Goal: Task Accomplishment & Management: Manage account settings

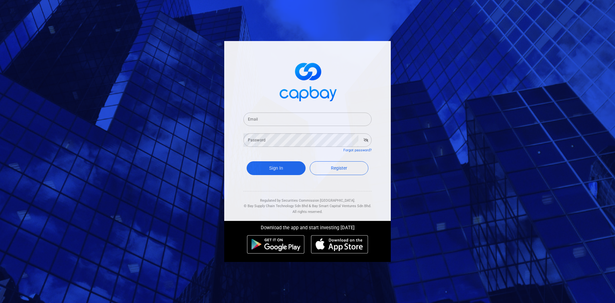
drag, startPoint x: 254, startPoint y: 121, endPoint x: 267, endPoint y: 121, distance: 13.5
click at [254, 121] on input "Email" at bounding box center [308, 118] width 128 height 13
type input "[EMAIL_ADDRESS][DOMAIN_NAME]"
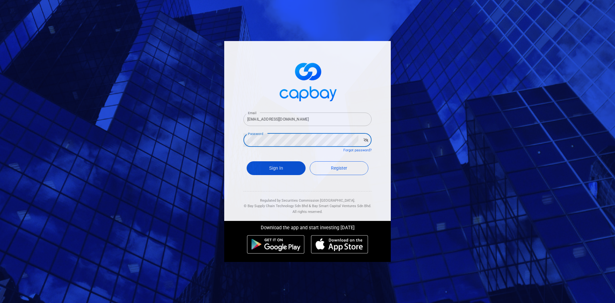
click at [285, 170] on button "Sign In" at bounding box center [276, 168] width 59 height 14
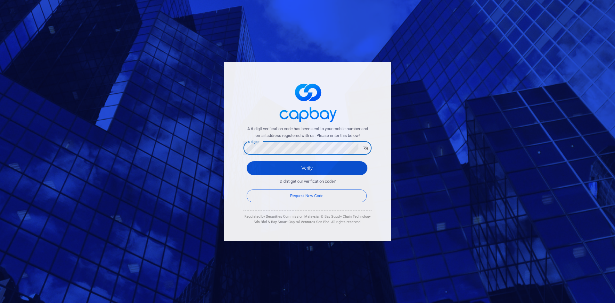
click at [278, 162] on button "Verify" at bounding box center [307, 168] width 121 height 14
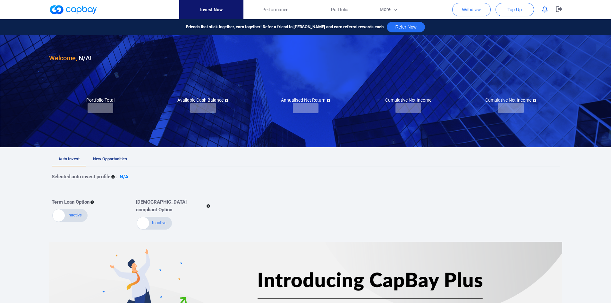
checkbox input "true"
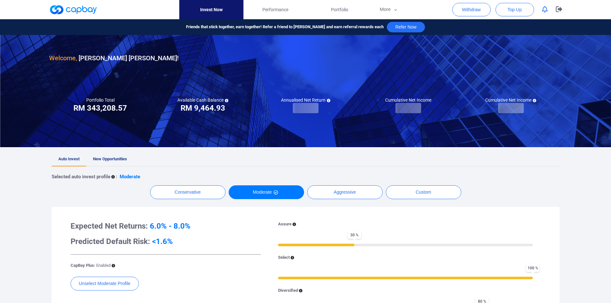
click at [107, 155] on link "New Opportunities" at bounding box center [109, 159] width 47 height 14
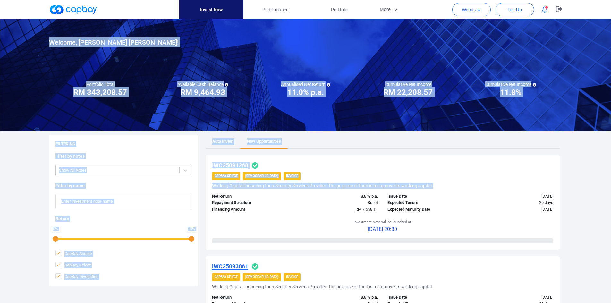
drag, startPoint x: 610, startPoint y: 45, endPoint x: 605, endPoint y: 137, distance: 92.1
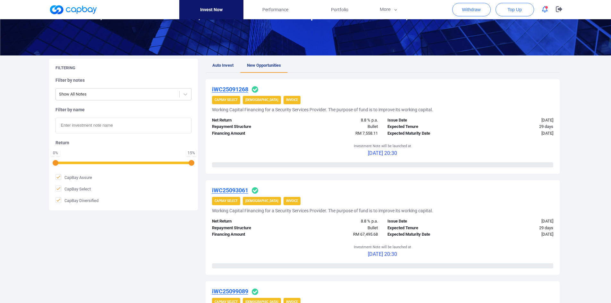
scroll to position [39, 0]
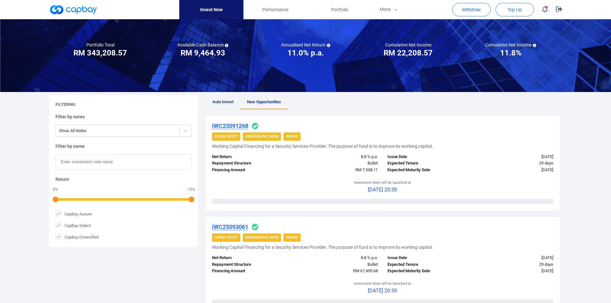
click at [115, 161] on input "text" at bounding box center [123, 162] width 136 height 16
paste input "iWC25095489"
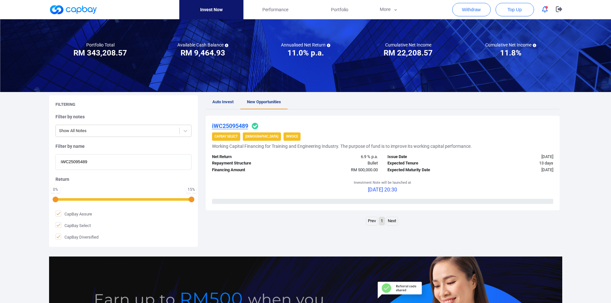
type input "iWC25095489"
click at [229, 122] on u "iWC25095489" at bounding box center [230, 125] width 36 height 7
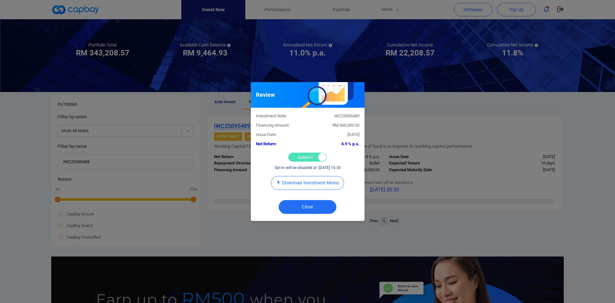
click at [310, 158] on div "Opted-in Opted-out" at bounding box center [307, 157] width 38 height 9
checkbox input "false"
click at [306, 205] on button "Close" at bounding box center [308, 207] width 58 height 14
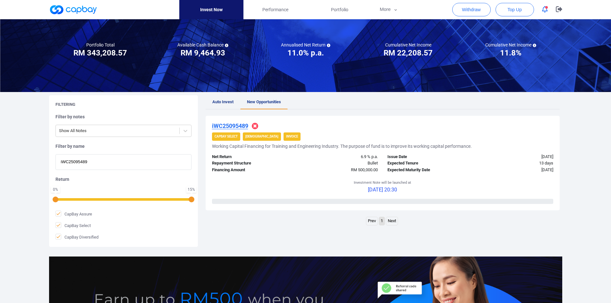
drag, startPoint x: 103, startPoint y: 163, endPoint x: 32, endPoint y: 158, distance: 71.0
click at [32, 158] on div "Welcome, [PERSON_NAME] [PERSON_NAME] ! Portfolio Total Portfolio Total RM *****…" at bounding box center [305, 174] width 611 height 388
paste input "6736"
type input "iWC25096736"
click at [219, 126] on u "iWC25096736" at bounding box center [230, 125] width 36 height 7
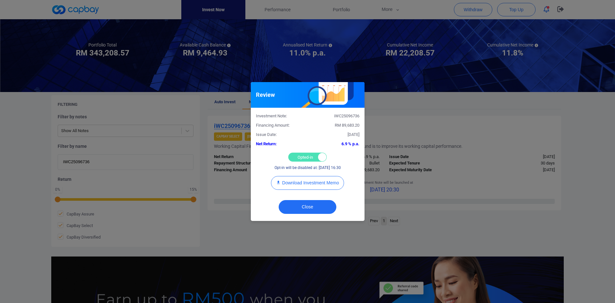
click at [300, 157] on div "Opted-in Opted-out" at bounding box center [307, 157] width 38 height 9
checkbox input "false"
click at [305, 208] on button "Close" at bounding box center [308, 207] width 58 height 14
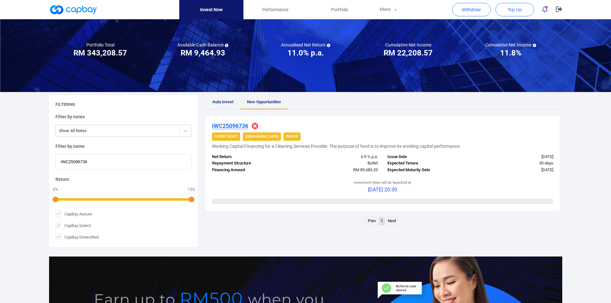
drag, startPoint x: 109, startPoint y: 164, endPoint x: 23, endPoint y: 162, distance: 86.3
click at [23, 162] on div "Welcome, [PERSON_NAME] [PERSON_NAME] ! Portfolio Total Portfolio Total RM *****…" at bounding box center [305, 174] width 611 height 388
paste input "iWC25094009"
type input "iWC25094009"
click at [237, 125] on u "iWC25094009" at bounding box center [230, 125] width 36 height 7
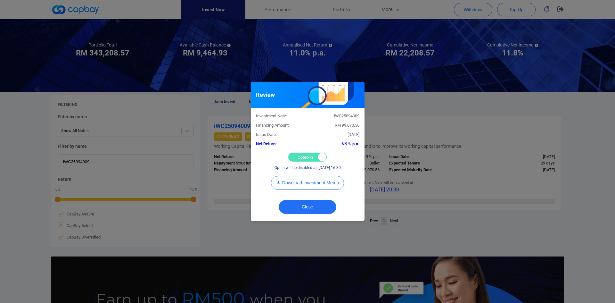
click at [302, 157] on div "Opted-in Opted-out" at bounding box center [307, 157] width 38 height 9
checkbox input "false"
click at [307, 205] on button "Close" at bounding box center [308, 207] width 58 height 14
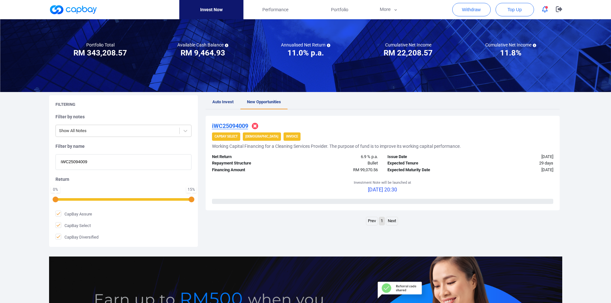
drag, startPoint x: 98, startPoint y: 161, endPoint x: -18, endPoint y: 149, distance: 116.3
click at [0, 149] on html "Invest Now Performance Portfolio More Transaction My Statements My Profile FAQs…" at bounding box center [305, 181] width 611 height 440
paste input "iWC25091268"
type input "iWC25091268"
click at [234, 124] on u "iWC25091268" at bounding box center [230, 125] width 36 height 7
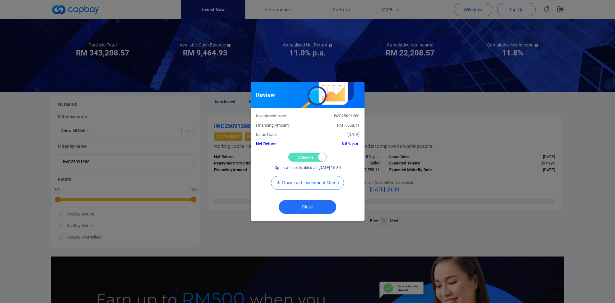
click at [300, 155] on div "Opted-in Opted-out" at bounding box center [307, 157] width 38 height 9
checkbox input "false"
click at [303, 208] on button "Close" at bounding box center [308, 207] width 58 height 14
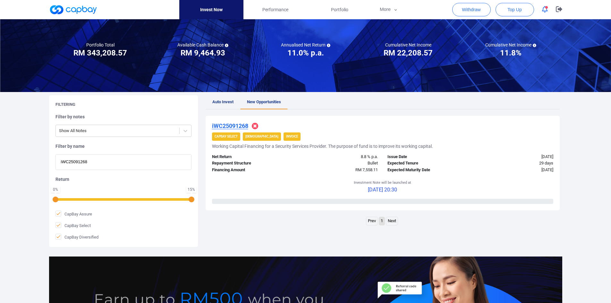
drag, startPoint x: 11, startPoint y: 156, endPoint x: 6, endPoint y: 154, distance: 5.5
click at [6, 156] on div "Welcome, [PERSON_NAME] [PERSON_NAME] ! Portfolio Total Portfolio Total RM *****…" at bounding box center [305, 174] width 611 height 388
paste input "iWC25093061"
type input "iWC25093061"
click at [234, 125] on u "iWC25093061" at bounding box center [230, 125] width 36 height 7
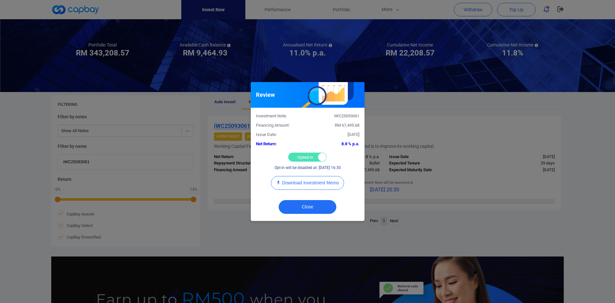
click at [305, 156] on div "Opted-in Opted-out" at bounding box center [307, 157] width 38 height 9
checkbox input "false"
click at [302, 205] on button "Close" at bounding box center [308, 207] width 58 height 14
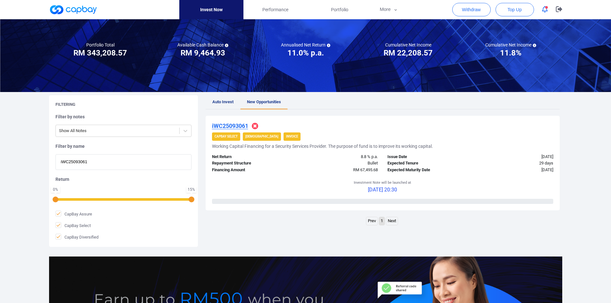
click at [223, 127] on u "iWC25093061" at bounding box center [230, 125] width 36 height 7
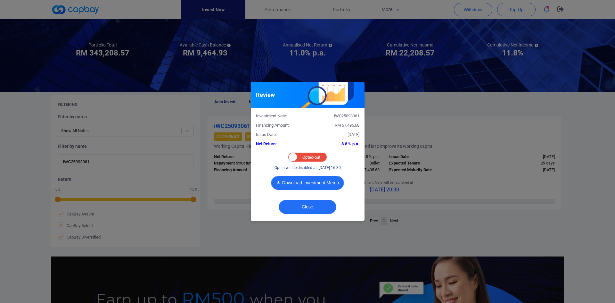
click at [316, 186] on button "Download Investment Memo" at bounding box center [307, 183] width 73 height 14
click at [314, 206] on button "Close" at bounding box center [308, 207] width 58 height 14
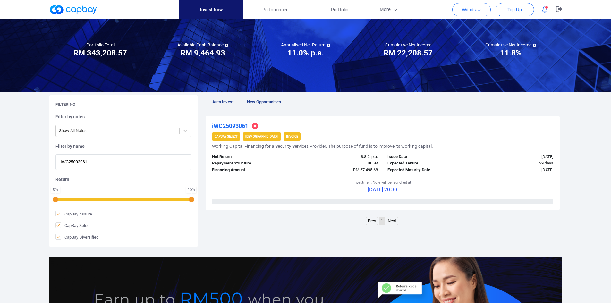
drag, startPoint x: 98, startPoint y: 164, endPoint x: 26, endPoint y: 162, distance: 71.8
click at [27, 162] on div "Welcome, [PERSON_NAME] [PERSON_NAME] ! Portfolio Total Portfolio Total RM *****…" at bounding box center [305, 174] width 611 height 388
paste input "iWC25099089"
type input "iWC25099089"
click at [227, 126] on u "iWC25099089" at bounding box center [230, 125] width 36 height 7
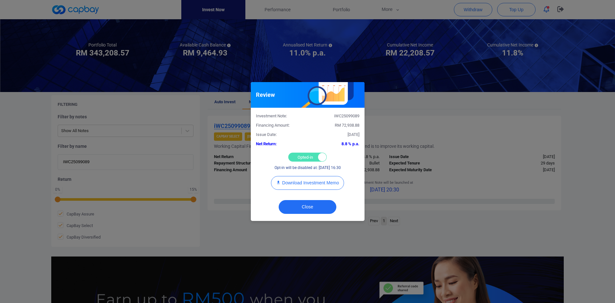
click at [295, 154] on div "Opted-in Opted-out" at bounding box center [307, 157] width 38 height 9
checkbox input "false"
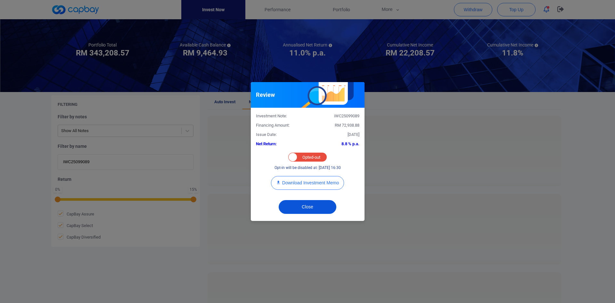
click at [305, 205] on button "Close" at bounding box center [308, 207] width 58 height 14
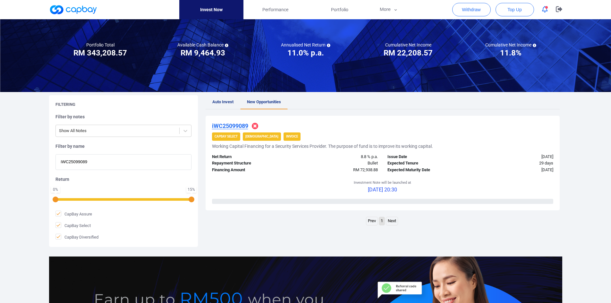
drag, startPoint x: 81, startPoint y: 162, endPoint x: 28, endPoint y: 160, distance: 52.6
click at [28, 161] on div "Welcome, [PERSON_NAME] [PERSON_NAME] ! Portfolio Total Portfolio Total RM *****…" at bounding box center [305, 174] width 611 height 388
paste input "6364"
type input "iWC25096364"
click at [230, 125] on u "iWC25096364" at bounding box center [230, 125] width 36 height 7
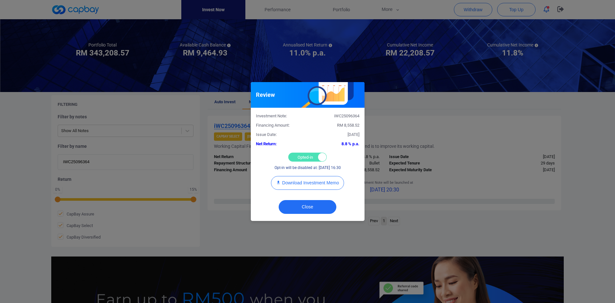
click at [304, 158] on div "Opted-in Opted-out" at bounding box center [307, 157] width 38 height 9
checkbox input "false"
click at [309, 205] on button "Close" at bounding box center [308, 207] width 58 height 14
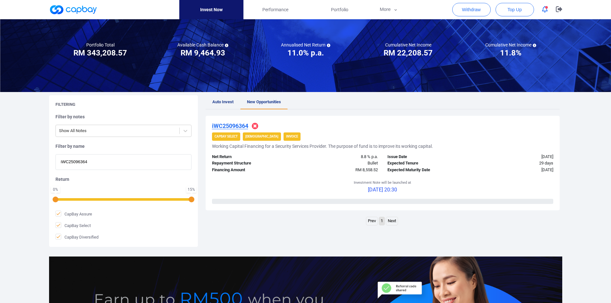
drag, startPoint x: 98, startPoint y: 162, endPoint x: 29, endPoint y: 154, distance: 70.3
click at [29, 154] on div "Welcome, [PERSON_NAME] [PERSON_NAME] ! Portfolio Total Portfolio Total RM *****…" at bounding box center [305, 174] width 611 height 388
paste input "4697"
type input "iWC25094697"
click at [230, 125] on u "iWC25094697" at bounding box center [230, 125] width 36 height 7
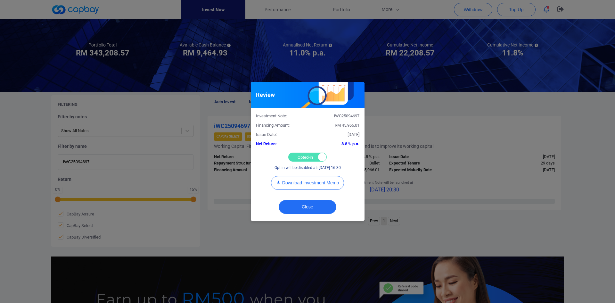
click at [303, 157] on div "Opted-in Opted-out" at bounding box center [307, 157] width 38 height 9
checkbox input "false"
click at [306, 206] on button "Close" at bounding box center [308, 207] width 58 height 14
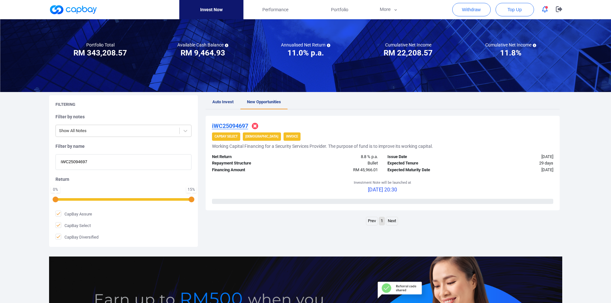
drag, startPoint x: 105, startPoint y: 162, endPoint x: -21, endPoint y: 154, distance: 126.5
click at [0, 154] on html "Invest Now Performance Portfolio More Transaction My Statements My Profile FAQs…" at bounding box center [305, 181] width 611 height 440
paste input "6656"
drag, startPoint x: 102, startPoint y: 162, endPoint x: -2, endPoint y: 159, distance: 103.9
click at [0, 159] on html "Invest Now Performance Portfolio More Transaction My Statements My Profile FAQs…" at bounding box center [305, 181] width 611 height 440
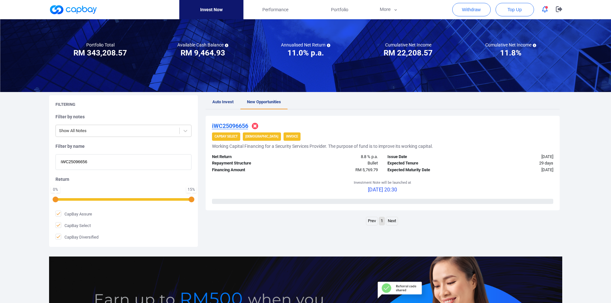
paste input "2183"
type input "iWC25092183"
click at [229, 122] on u "iWC25092183" at bounding box center [230, 125] width 36 height 7
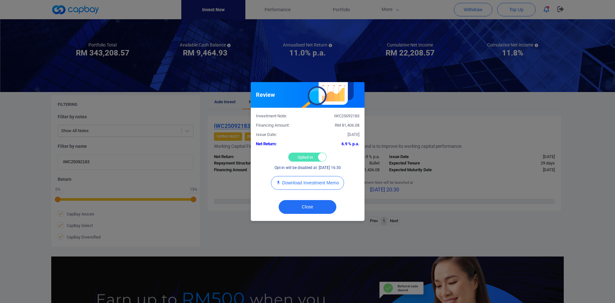
click at [296, 154] on div "Opted-in Opted-out" at bounding box center [307, 157] width 38 height 9
checkbox input "false"
click at [302, 209] on button "Close" at bounding box center [308, 207] width 58 height 14
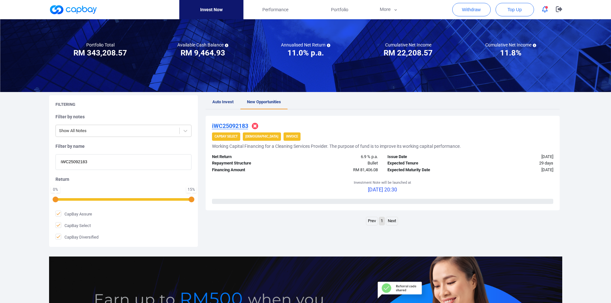
drag, startPoint x: 101, startPoint y: 162, endPoint x: 13, endPoint y: 159, distance: 87.9
click at [13, 158] on div "Welcome, [PERSON_NAME] [PERSON_NAME] ! Portfolio Total Portfolio Total RM *****…" at bounding box center [305, 174] width 611 height 388
paste input "1364"
type input "iWC25091364"
click at [235, 126] on u "iWC25091364" at bounding box center [230, 125] width 36 height 7
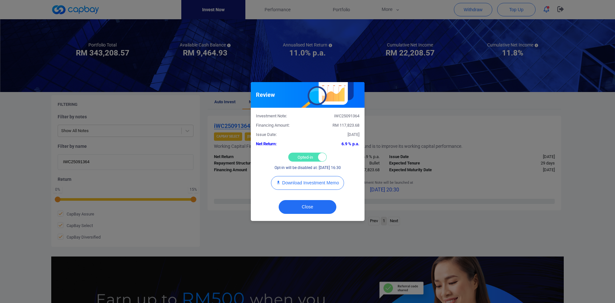
click at [303, 153] on div "Opted-in Opted-out" at bounding box center [307, 157] width 38 height 9
checkbox input "false"
click at [304, 206] on button "Close" at bounding box center [308, 207] width 58 height 14
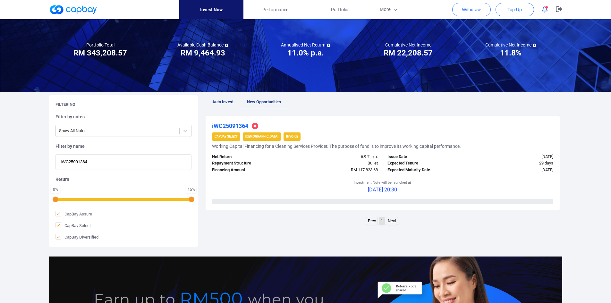
drag, startPoint x: 29, startPoint y: 158, endPoint x: 16, endPoint y: 155, distance: 13.1
click at [16, 155] on div "Welcome, [PERSON_NAME] [PERSON_NAME] ! Portfolio Total Portfolio Total RM *****…" at bounding box center [305, 174] width 611 height 388
paste input "235"
type input "iWC25091235"
click at [230, 126] on u "iWC25091235" at bounding box center [230, 125] width 36 height 7
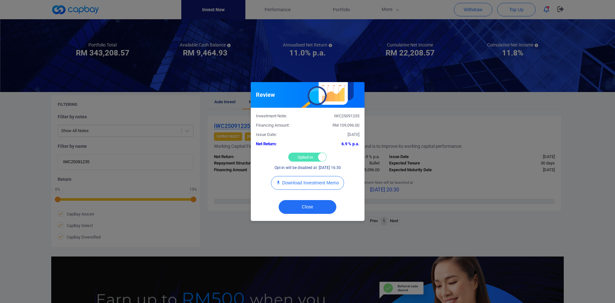
click at [304, 155] on div "Opted-in Opted-out" at bounding box center [307, 157] width 38 height 9
checkbox input "false"
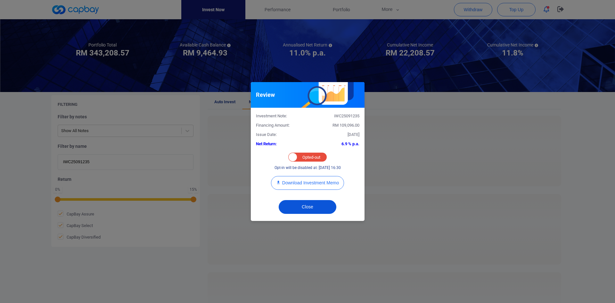
click at [302, 208] on button "Close" at bounding box center [308, 207] width 58 height 14
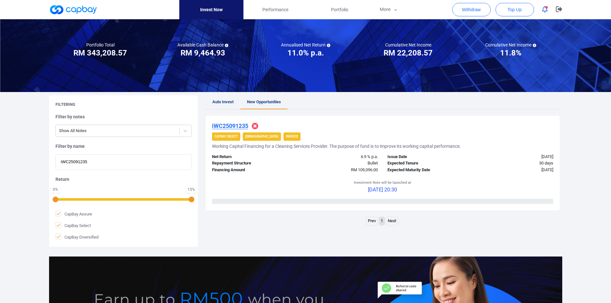
click at [34, 153] on div "Welcome, [PERSON_NAME] [PERSON_NAME] ! Portfolio Total Portfolio Total RM *****…" at bounding box center [305, 174] width 611 height 388
paste input "iWC25099113"
type input "iWC25099113"
click at [227, 126] on u "iWC25099113" at bounding box center [230, 125] width 36 height 7
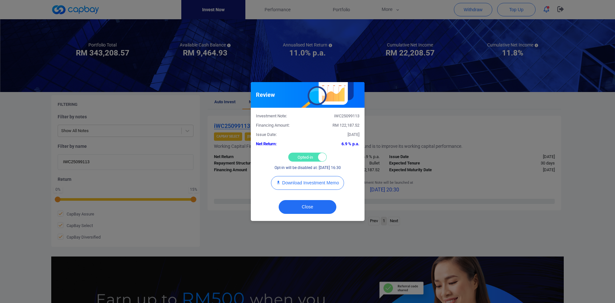
drag, startPoint x: 298, startPoint y: 155, endPoint x: 304, endPoint y: 186, distance: 30.7
click at [298, 156] on div "Opted-in Opted-out" at bounding box center [307, 157] width 38 height 9
checkbox input "false"
click at [305, 208] on button "Close" at bounding box center [308, 207] width 58 height 14
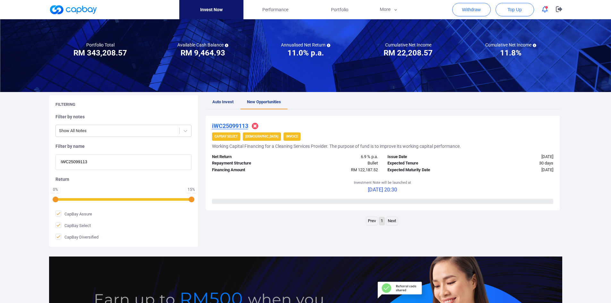
drag, startPoint x: 92, startPoint y: 162, endPoint x: 1, endPoint y: 157, distance: 91.2
click at [1, 157] on div "Welcome, [PERSON_NAME] [PERSON_NAME] ! Portfolio Total Portfolio Total RM *****…" at bounding box center [305, 174] width 611 height 388
paste input "iWC25098094"
type input "iWC25098094"
click at [235, 124] on u "iWC25098094" at bounding box center [230, 125] width 36 height 7
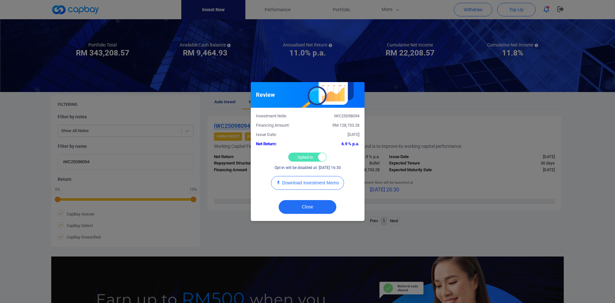
click at [304, 157] on div "Opted-in Opted-out" at bounding box center [307, 157] width 38 height 9
checkbox input "false"
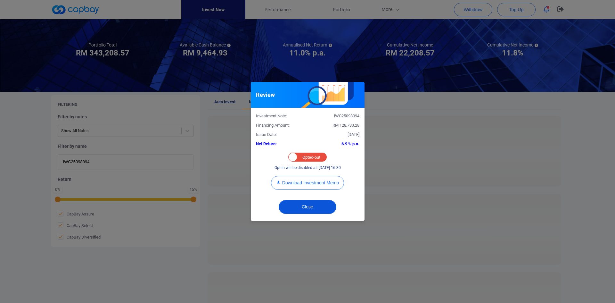
click at [308, 210] on button "Close" at bounding box center [308, 207] width 58 height 14
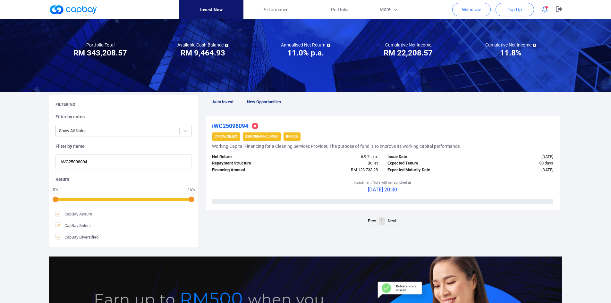
drag, startPoint x: 106, startPoint y: 158, endPoint x: 8, endPoint y: 155, distance: 97.5
click at [8, 155] on div "Welcome, [PERSON_NAME] [PERSON_NAME] ! Portfolio Total Portfolio Total RM *****…" at bounding box center [305, 174] width 611 height 388
paste input "AWC25091887"
type input "iAWC25091887"
click at [232, 125] on u "iAWC25091887" at bounding box center [232, 125] width 40 height 7
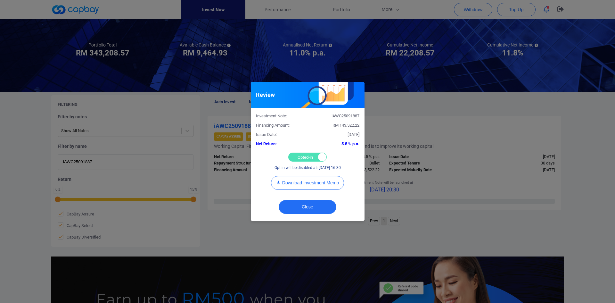
click at [297, 157] on div "Opted-in Opted-out" at bounding box center [307, 157] width 38 height 9
checkbox input "false"
click at [301, 204] on button "Close" at bounding box center [308, 207] width 58 height 14
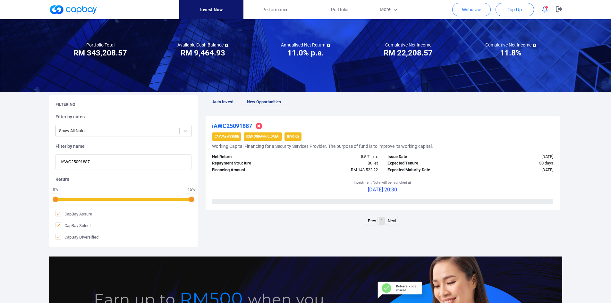
click at [2, 159] on div "Welcome, [PERSON_NAME] [PERSON_NAME] ! Portfolio Total Portfolio Total RM *****…" at bounding box center [305, 174] width 611 height 388
paste input "6712"
type input "iAWC25096712"
click at [229, 125] on u "iAWC25096712" at bounding box center [232, 125] width 40 height 7
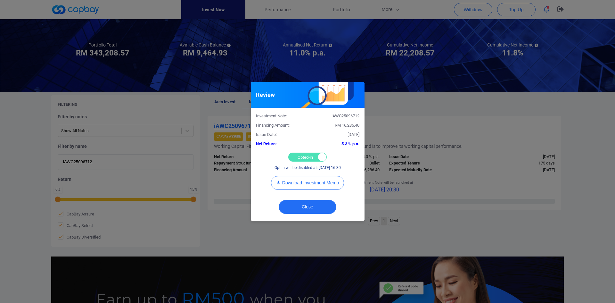
click at [299, 156] on div "Opted-in Opted-out" at bounding box center [307, 157] width 38 height 9
checkbox input "false"
click at [308, 205] on button "Close" at bounding box center [308, 207] width 58 height 14
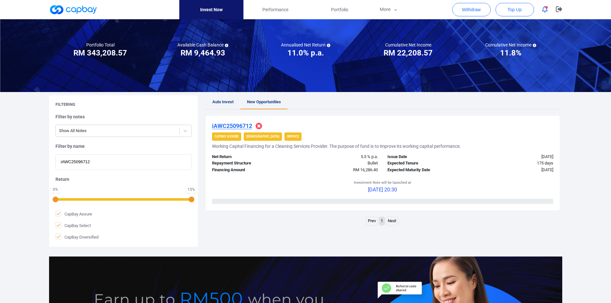
drag, startPoint x: 119, startPoint y: 165, endPoint x: -14, endPoint y: 154, distance: 133.8
click at [0, 154] on html "Invest Now Performance Portfolio More Transaction My Statements My Profile FAQs…" at bounding box center [305, 181] width 611 height 440
paste input "3356"
type input "iAWC25093356"
click at [229, 124] on u "iAWC25093356" at bounding box center [232, 125] width 40 height 7
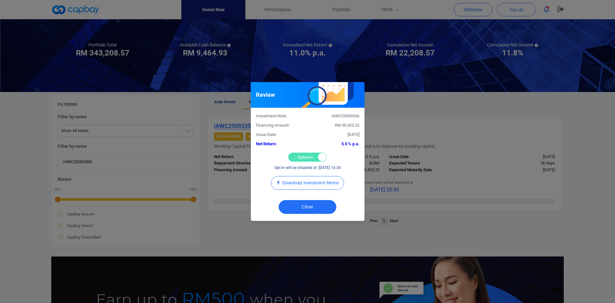
click at [305, 155] on div "Opted-in Opted-out" at bounding box center [307, 157] width 38 height 9
checkbox input "false"
click at [302, 204] on button "Close" at bounding box center [308, 207] width 58 height 14
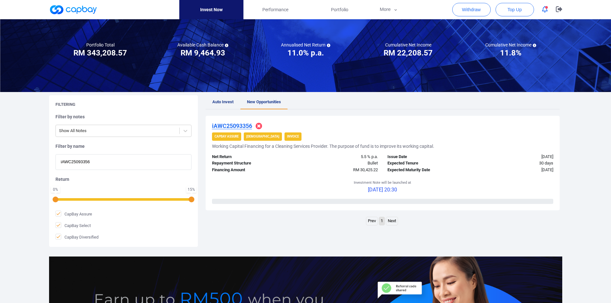
drag, startPoint x: 77, startPoint y: 162, endPoint x: -44, endPoint y: 153, distance: 121.8
click at [0, 153] on html "Invest Now Performance Portfolio More Transaction My Statements My Profile FAQs…" at bounding box center [305, 181] width 611 height 440
paste input "8527"
type input "iAWC25098527"
click at [234, 126] on u "iAWC25098527" at bounding box center [232, 125] width 40 height 7
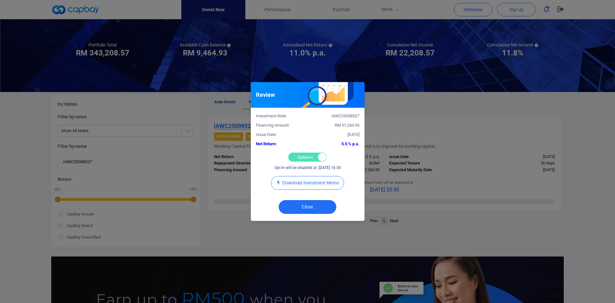
click at [306, 156] on div "Opted-in Opted-out" at bounding box center [307, 157] width 38 height 9
checkbox input "false"
click at [299, 207] on button "Close" at bounding box center [308, 207] width 58 height 14
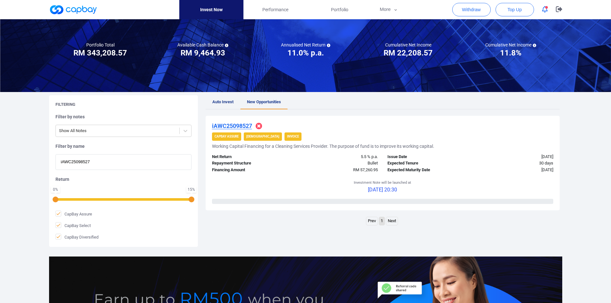
drag, startPoint x: 108, startPoint y: 163, endPoint x: 0, endPoint y: 162, distance: 107.4
click at [0, 162] on div "Welcome, [PERSON_NAME] [PERSON_NAME] ! Portfolio Total Portfolio Total RM *****…" at bounding box center [305, 174] width 611 height 388
paste input "WC25093483"
type input "WC25093483"
click at [238, 126] on u "WC25093483" at bounding box center [229, 125] width 35 height 7
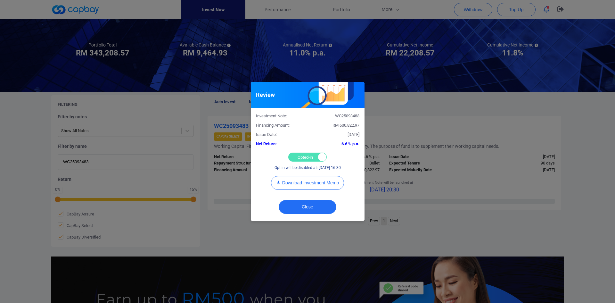
click at [297, 155] on div "Opted-in Opted-out" at bounding box center [307, 157] width 38 height 9
checkbox input "false"
click at [304, 206] on button "Close" at bounding box center [308, 207] width 58 height 14
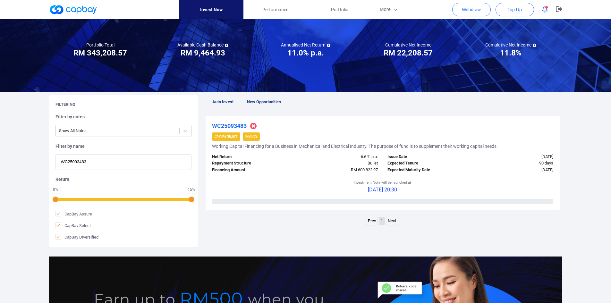
drag, startPoint x: 107, startPoint y: 163, endPoint x: 3, endPoint y: 157, distance: 104.3
click at [3, 157] on div "Welcome, [PERSON_NAME] [PERSON_NAME] ! Portfolio Total Portfolio Total RM *****…" at bounding box center [305, 174] width 611 height 388
paste input "iWC25097881"
type input "iWC25097881"
click at [229, 124] on u "iWC25097881" at bounding box center [230, 125] width 36 height 7
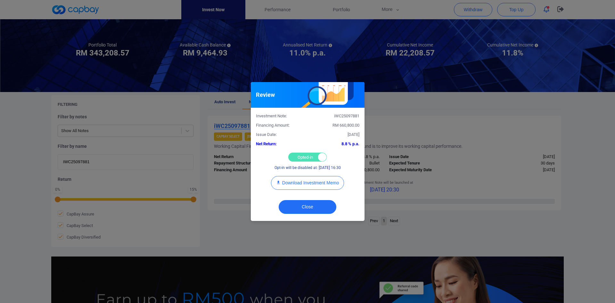
click at [304, 158] on div "Opted-in Opted-out" at bounding box center [307, 157] width 38 height 9
checkbox input "false"
click at [304, 201] on button "Close" at bounding box center [308, 207] width 58 height 14
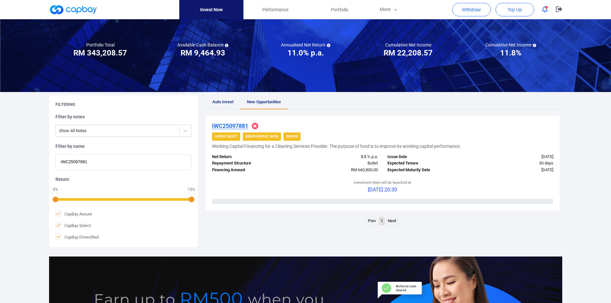
click at [238, 123] on u "iWC25097881" at bounding box center [230, 125] width 36 height 7
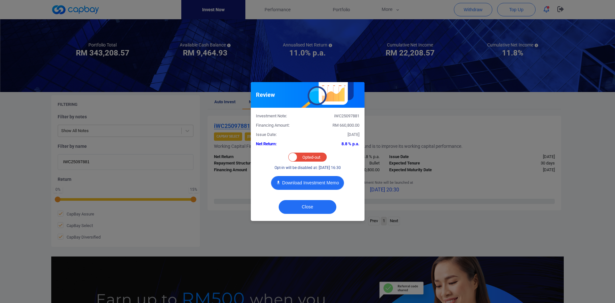
click at [321, 186] on button "Download Investment Memo" at bounding box center [307, 183] width 73 height 14
click at [323, 206] on button "Close" at bounding box center [308, 207] width 58 height 14
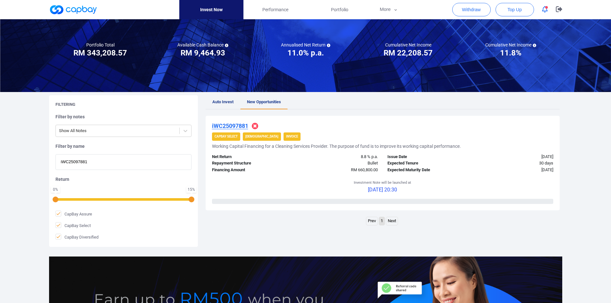
drag, startPoint x: 93, startPoint y: 163, endPoint x: -34, endPoint y: 149, distance: 127.7
click at [0, 149] on html "Invest Now Performance Portfolio More Transaction My Statements My Profile FAQs…" at bounding box center [305, 181] width 611 height 440
paste input "iWC25096640"
type input "iWC25096640"
click at [231, 124] on u "iWC25096640" at bounding box center [230, 125] width 36 height 7
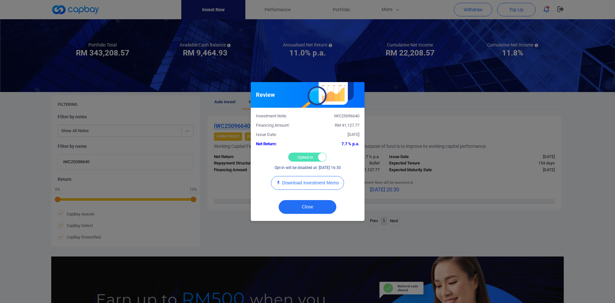
click at [302, 156] on div "Opted-in Opted-out" at bounding box center [307, 157] width 38 height 9
checkbox input "false"
click at [306, 207] on button "Close" at bounding box center [308, 207] width 58 height 14
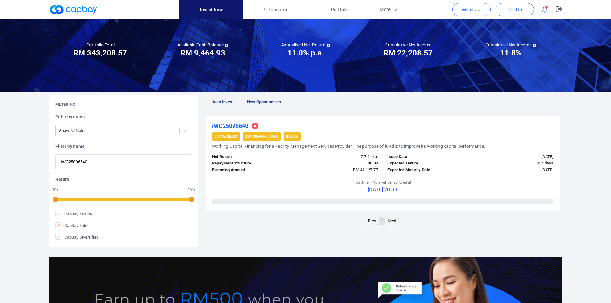
drag, startPoint x: 106, startPoint y: 160, endPoint x: -18, endPoint y: 153, distance: 124.2
click at [0, 153] on html "Invest Now Performance Portfolio More Transaction My Statements My Profile FAQs…" at bounding box center [305, 181] width 611 height 440
paste input "7296"
type input "iWC25097296"
click at [223, 121] on div "iWC25097296 CapBay Select Shariah Invoice Working Capital Financing for a Facil…" at bounding box center [382, 163] width 354 height 95
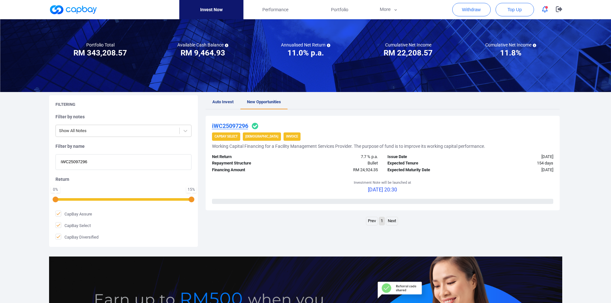
click at [223, 124] on u "iWC25097296" at bounding box center [230, 125] width 36 height 7
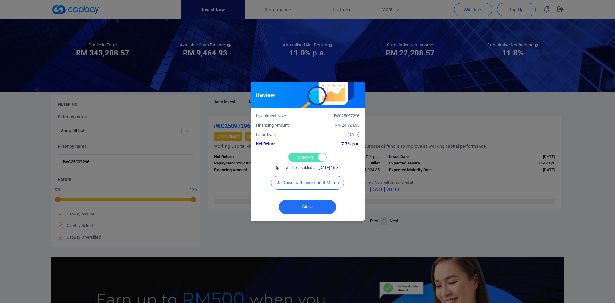
click at [306, 155] on div "Opted-in Opted-out" at bounding box center [307, 157] width 38 height 9
checkbox input "false"
click at [300, 208] on button "Close" at bounding box center [308, 207] width 58 height 14
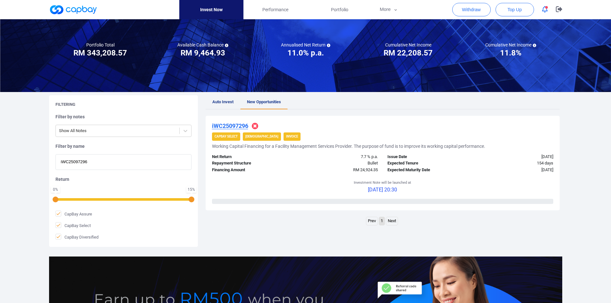
drag, startPoint x: 115, startPoint y: 163, endPoint x: 6, endPoint y: 158, distance: 109.1
click at [6, 158] on div "Welcome, [PERSON_NAME] [PERSON_NAME] ! Portfolio Total Portfolio Total RM *****…" at bounding box center [305, 174] width 611 height 388
paste input "072"
type input "iWC25097072"
click at [233, 125] on u "iWC25097072" at bounding box center [230, 125] width 36 height 7
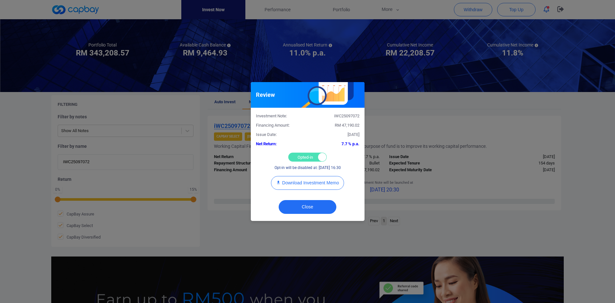
click at [298, 155] on div "Opted-in Opted-out" at bounding box center [307, 157] width 38 height 9
checkbox input "false"
click at [306, 205] on button "Close" at bounding box center [308, 207] width 58 height 14
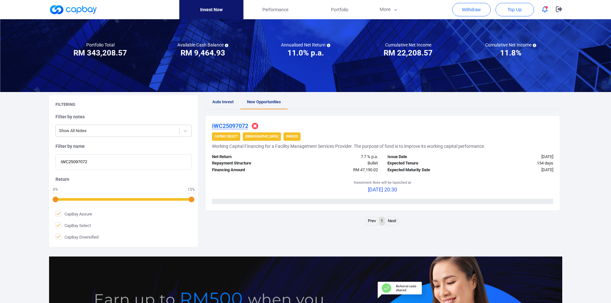
drag, startPoint x: 108, startPoint y: 163, endPoint x: 17, endPoint y: 161, distance: 90.7
click at [17, 161] on div "Welcome, [PERSON_NAME] [PERSON_NAME] ! Portfolio Total Portfolio Total RM *****…" at bounding box center [305, 174] width 611 height 388
paste input "326"
type input "iWC25097326"
click at [241, 124] on u "iWC25097326" at bounding box center [230, 125] width 36 height 7
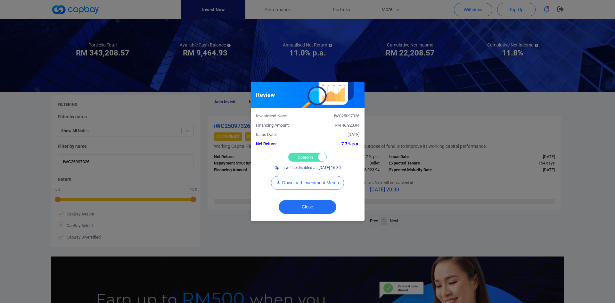
click at [298, 157] on div "Opted-in Opted-out" at bounding box center [307, 157] width 38 height 9
checkbox input "false"
click at [298, 207] on button "Close" at bounding box center [308, 207] width 58 height 14
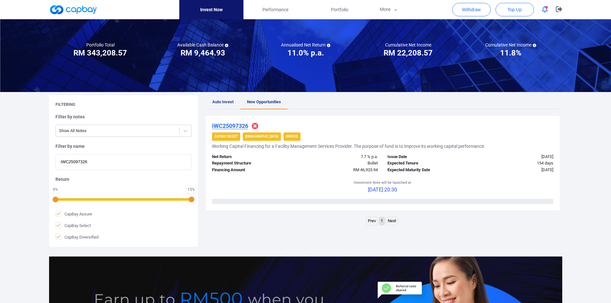
drag, startPoint x: 99, startPoint y: 161, endPoint x: -2, endPoint y: 160, distance: 101.3
click at [0, 160] on html "Invest Now Performance Portfolio More Transaction My Statements My Profile FAQs…" at bounding box center [305, 181] width 611 height 440
paste input "iWC25092384"
type input "iWC25092384"
click at [231, 125] on u "iWC25092384" at bounding box center [230, 125] width 36 height 7
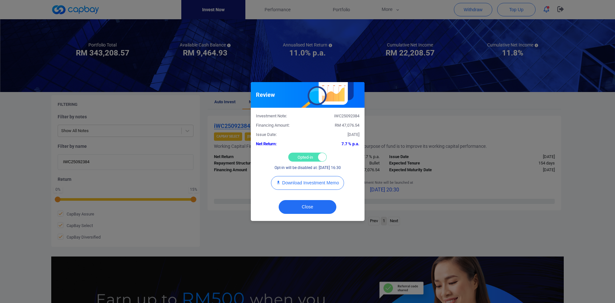
click at [299, 158] on div "Opted-in Opted-out" at bounding box center [307, 157] width 38 height 9
checkbox input "false"
click at [306, 207] on button "Close" at bounding box center [308, 207] width 58 height 14
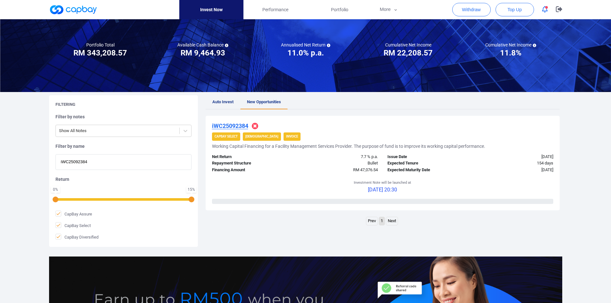
drag, startPoint x: 60, startPoint y: 157, endPoint x: 8, endPoint y: 155, distance: 52.6
click at [8, 157] on div "Welcome, [PERSON_NAME] [PERSON_NAME] ! Portfolio Total Portfolio Total RM *****…" at bounding box center [305, 174] width 611 height 388
paste input "iAWC25092786"
type input "iAWC25092786"
click at [230, 124] on u "iAWC25092786" at bounding box center [232, 125] width 40 height 7
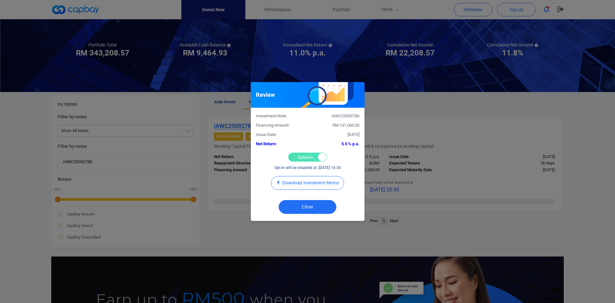
click at [300, 157] on div "Opted-in Opted-out" at bounding box center [307, 157] width 38 height 9
checkbox input "false"
click at [302, 204] on button "Close" at bounding box center [308, 207] width 58 height 14
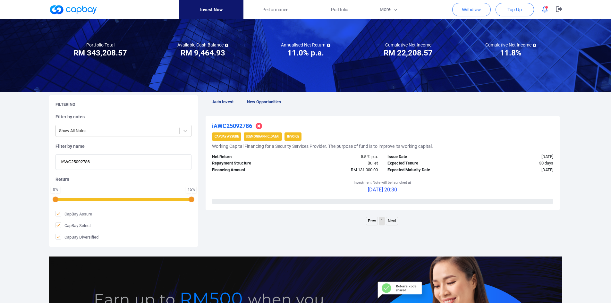
drag, startPoint x: 120, startPoint y: 161, endPoint x: 3, endPoint y: 157, distance: 117.0
click at [3, 157] on div "Welcome, [PERSON_NAME] [PERSON_NAME] ! Portfolio Total Portfolio Total RM *****…" at bounding box center [305, 174] width 611 height 388
paste input "3829"
type input "iAWC25093829"
click at [231, 124] on u "iAWC25093829" at bounding box center [232, 125] width 40 height 7
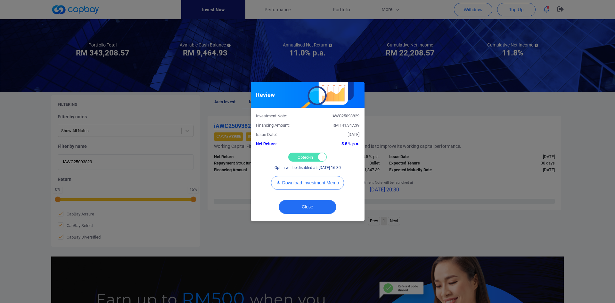
click at [296, 155] on div "Opted-in Opted-out" at bounding box center [307, 157] width 38 height 9
checkbox input "false"
click at [303, 206] on button "Close" at bounding box center [308, 207] width 58 height 14
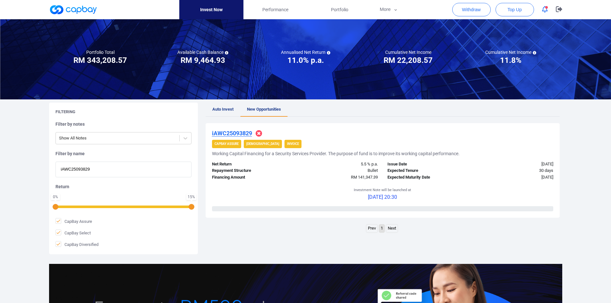
scroll to position [0, 0]
